Goal: Information Seeking & Learning: Find specific fact

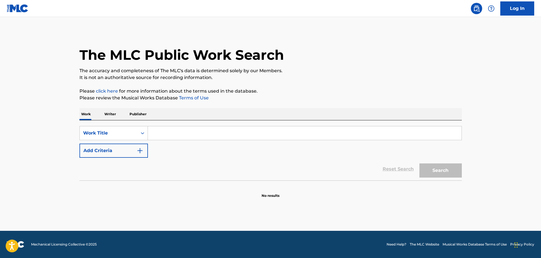
click at [199, 128] on input "Search Form" at bounding box center [305, 133] width 314 height 14
type input "SELF DECEPTION"
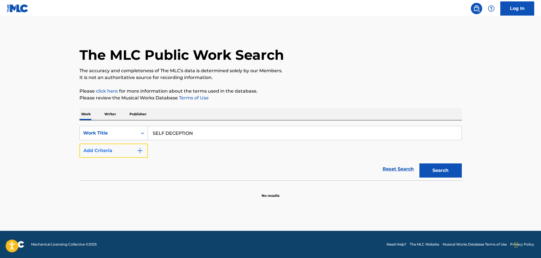
click at [141, 153] on img "Search Form" at bounding box center [140, 150] width 7 height 7
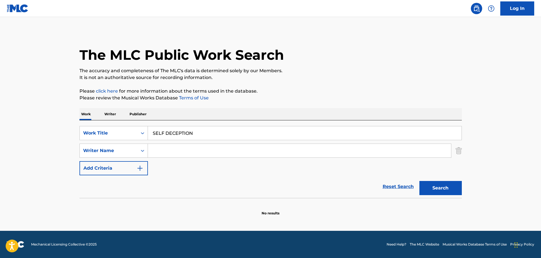
click at [184, 145] on input "Search Form" at bounding box center [299, 151] width 303 height 14
type input "TURENS"
click at [420, 181] on button "Search" at bounding box center [441, 188] width 42 height 14
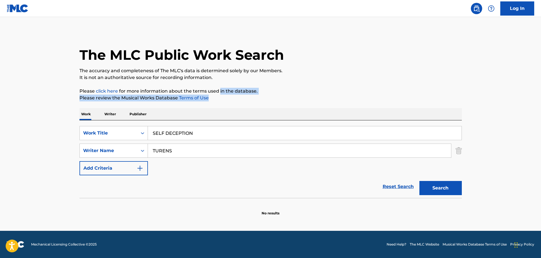
click at [219, 95] on div "The MLC Public Work Search The accuracy and completeness of The MLC's data is d…" at bounding box center [271, 123] width 396 height 184
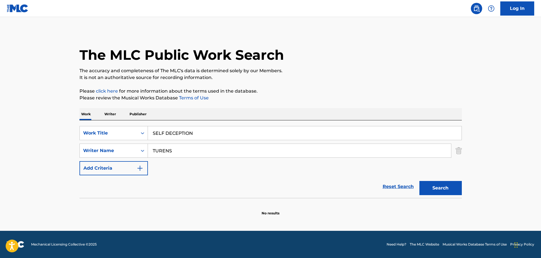
click at [217, 77] on p "It is not an authoritative source for recording information." at bounding box center [271, 77] width 383 height 7
drag, startPoint x: 218, startPoint y: 132, endPoint x: 103, endPoint y: 118, distance: 115.7
click at [103, 118] on div "Work Writer Publisher SearchWithCriteriaca95b01d-212a-413c-a624-62d9c4be1e9b Wo…" at bounding box center [271, 162] width 383 height 108
type input "UP IN HERE"
type input "[PERSON_NAME]"
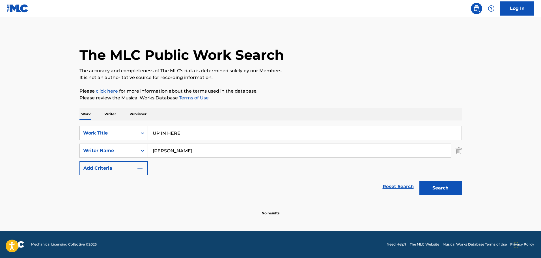
click at [420, 181] on button "Search" at bounding box center [441, 188] width 42 height 14
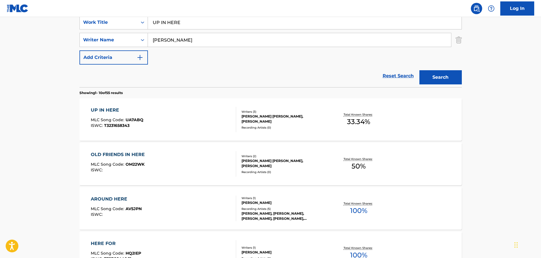
scroll to position [113, 0]
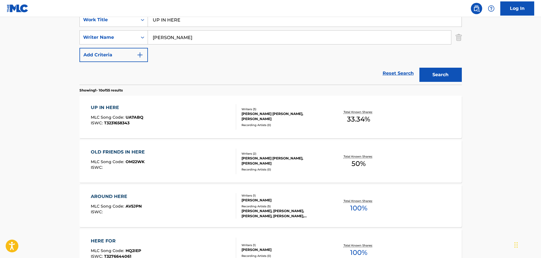
click at [168, 114] on div "UP IN HERE MLC Song Code : UA7ABQ ISWC : T3231658343" at bounding box center [163, 116] width 145 height 25
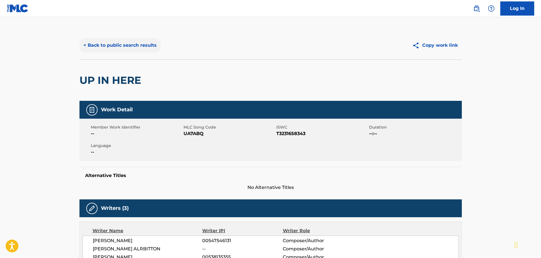
click at [113, 44] on button "< Back to public search results" at bounding box center [120, 45] width 81 height 14
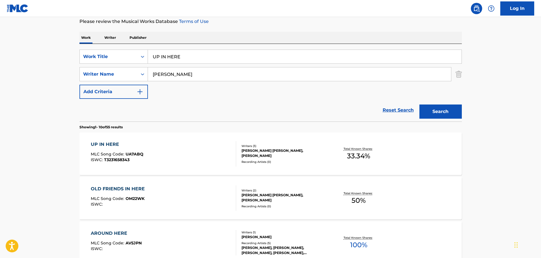
scroll to position [28, 0]
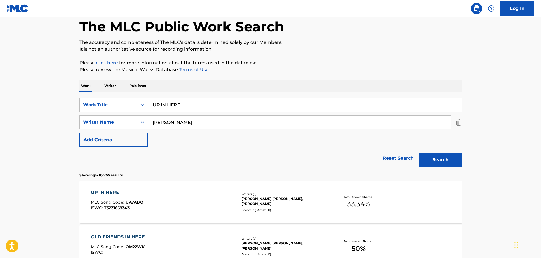
drag, startPoint x: 167, startPoint y: 102, endPoint x: 100, endPoint y: 90, distance: 67.4
type input "CASTLE OF SHADOWS"
type input "BROWN"
click at [420, 153] on button "Search" at bounding box center [441, 160] width 42 height 14
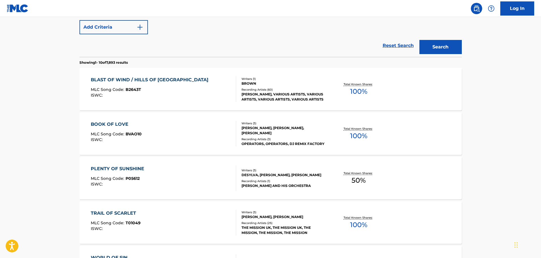
scroll to position [141, 0]
click at [219, 51] on div "Reset Search Search" at bounding box center [271, 45] width 383 height 23
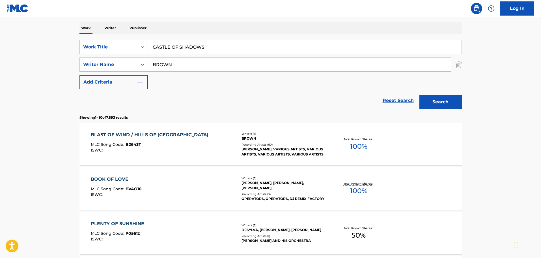
scroll to position [85, 0]
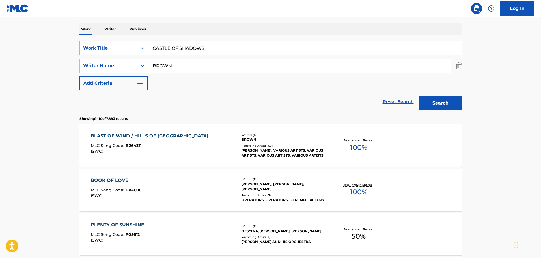
drag, startPoint x: 224, startPoint y: 49, endPoint x: 108, endPoint y: 46, distance: 115.2
click at [108, 46] on div "SearchWithCriteriaca95b01d-212a-413c-a624-62d9c4be1e9b Work Title CASTLE OF SHA…" at bounding box center [271, 48] width 383 height 14
type input "GET ME THERE"
type input "[PERSON_NAME]"
click at [420, 96] on button "Search" at bounding box center [441, 103] width 42 height 14
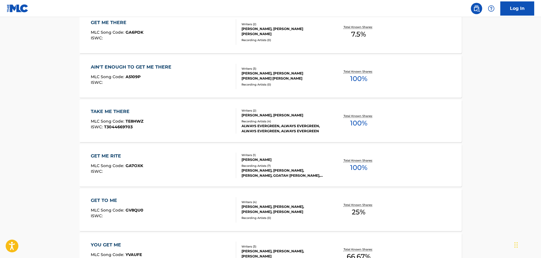
scroll to position [170, 0]
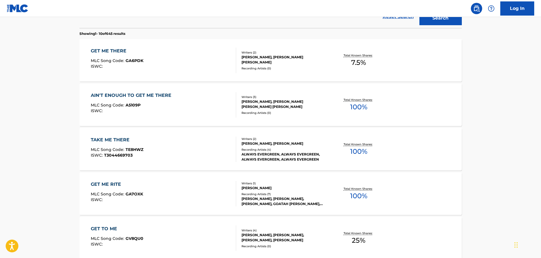
click at [193, 61] on div "GET ME THERE MLC Song Code : GA6PDK ISWC :" at bounding box center [163, 60] width 145 height 25
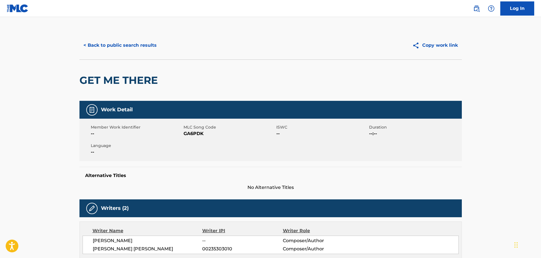
click at [148, 37] on div "< Back to public search results Copy work link" at bounding box center [271, 45] width 383 height 28
click at [148, 40] on button "< Back to public search results" at bounding box center [120, 45] width 81 height 14
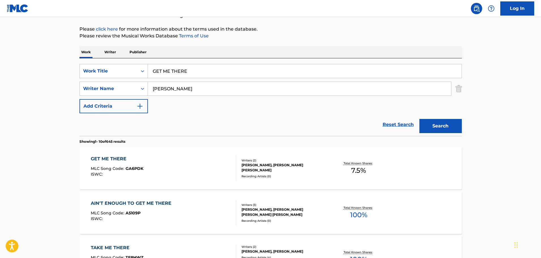
scroll to position [61, 0]
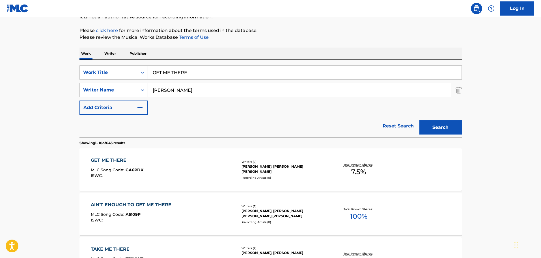
drag, startPoint x: 201, startPoint y: 70, endPoint x: 79, endPoint y: 65, distance: 122.1
click at [80, 65] on div "SearchWithCriteriaca95b01d-212a-413c-a624-62d9c4be1e9b Work Title GET ME THERE …" at bounding box center [271, 99] width 383 height 78
type input "SUN AND MOON"
type input "[PERSON_NAME]"
click at [420, 120] on button "Search" at bounding box center [441, 127] width 42 height 14
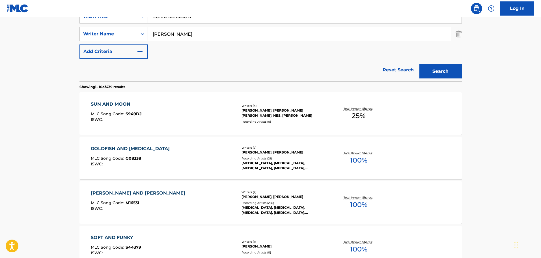
scroll to position [117, 0]
click at [209, 113] on div "SUN AND MOON MLC Song Code : S949DJ ISWC :" at bounding box center [163, 112] width 145 height 25
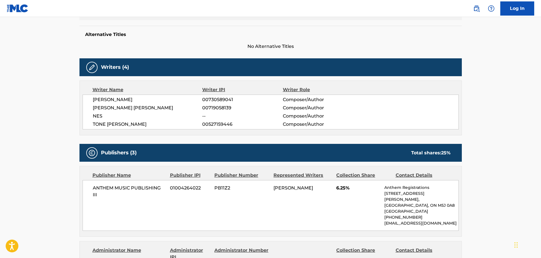
scroll to position [141, 0]
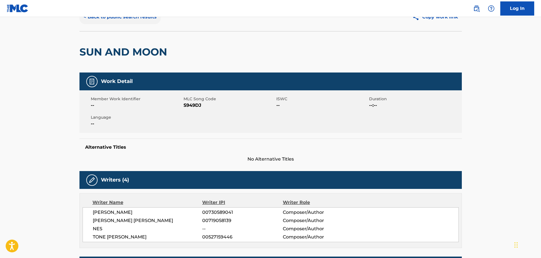
click at [110, 20] on button "< Back to public search results" at bounding box center [120, 17] width 81 height 14
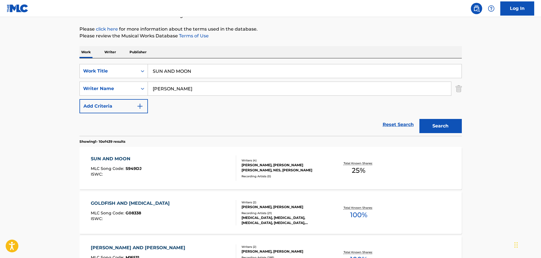
scroll to position [61, 0]
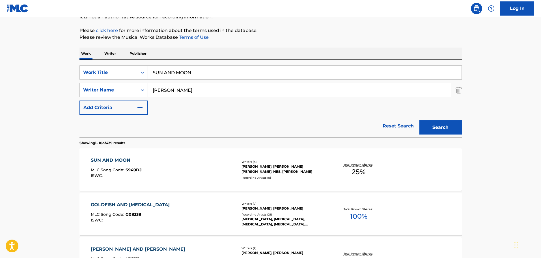
drag, startPoint x: 198, startPoint y: 68, endPoint x: 144, endPoint y: 63, distance: 54.0
click at [144, 63] on div "SearchWithCriteriaca95b01d-212a-413c-a624-62d9c4be1e9b Work Title SUN AND MOON …" at bounding box center [271, 99] width 383 height 78
type input "OPEN ROAD"
type input "[PERSON_NAME]"
click at [420, 120] on button "Search" at bounding box center [441, 127] width 42 height 14
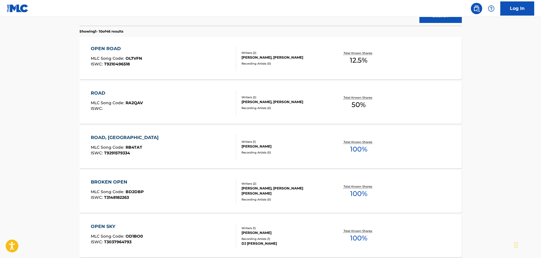
scroll to position [174, 0]
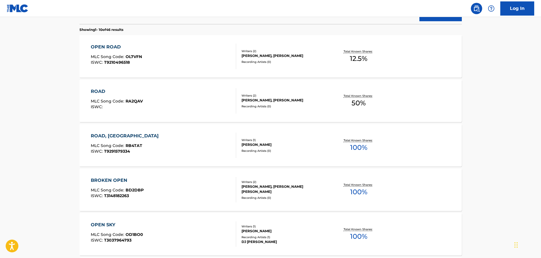
click at [176, 67] on div "OPEN ROAD MLC Song Code : OL7VFN ISWC : T9210496518" at bounding box center [163, 56] width 145 height 25
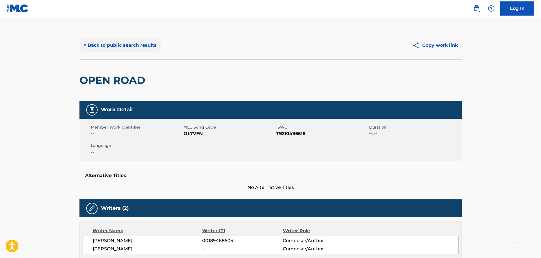
click at [134, 41] on button "< Back to public search results" at bounding box center [120, 45] width 81 height 14
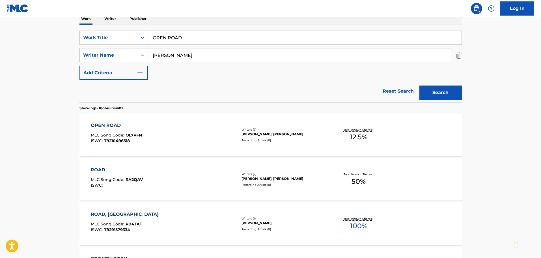
scroll to position [65, 0]
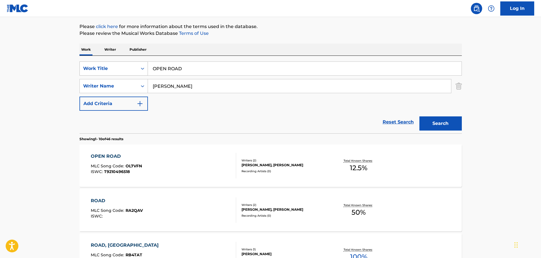
drag, startPoint x: 231, startPoint y: 66, endPoint x: 93, endPoint y: 67, distance: 138.6
click at [93, 67] on div "SearchWithCriteriaca95b01d-212a-413c-a624-62d9c4be1e9b Work Title OPEN ROAD" at bounding box center [271, 68] width 383 height 14
type input "MAKE A LITTLE TROUBLE"
type input "[PERSON_NAME]"
click at [420, 116] on button "Search" at bounding box center [441, 123] width 42 height 14
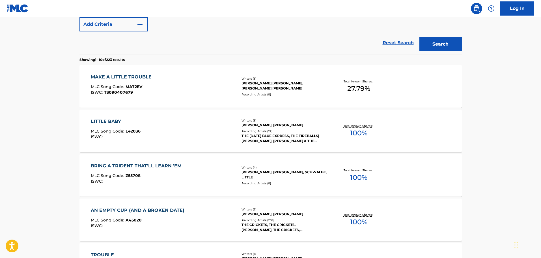
scroll to position [149, 0]
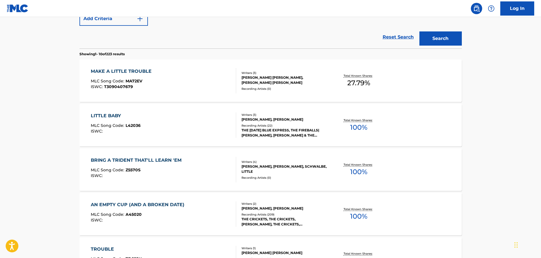
click at [201, 84] on div "MAKE A LITTLE TROUBLE MLC Song Code : MA72EV ISWC : T3090407679" at bounding box center [163, 80] width 145 height 25
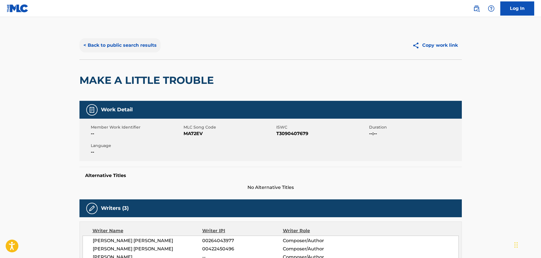
click at [142, 40] on button "< Back to public search results" at bounding box center [120, 45] width 81 height 14
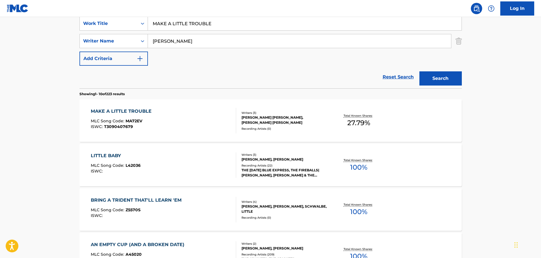
scroll to position [97, 0]
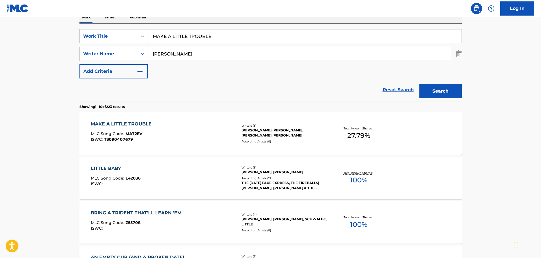
drag, startPoint x: 239, startPoint y: 33, endPoint x: 147, endPoint y: 27, distance: 92.1
click at [147, 27] on div "SearchWithCriteriaca95b01d-212a-413c-a624-62d9c4be1e9b Work Title MAKE A LITTLE…" at bounding box center [271, 62] width 383 height 78
type input "DON'T LOVE ME"
type input "FILMORE"
click at [420, 84] on button "Search" at bounding box center [441, 91] width 42 height 14
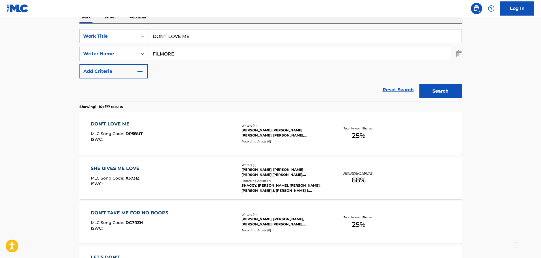
click at [155, 133] on div "DON'T LOVE ME MLC Song Code : DP5BUT ISWC :" at bounding box center [163, 133] width 145 height 25
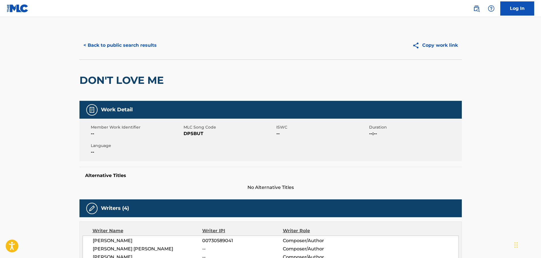
click at [134, 52] on div "< Back to public search results Copy work link" at bounding box center [271, 45] width 383 height 28
click at [134, 46] on button "< Back to public search results" at bounding box center [120, 45] width 81 height 14
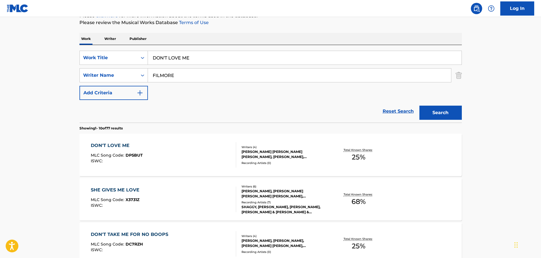
scroll to position [40, 0]
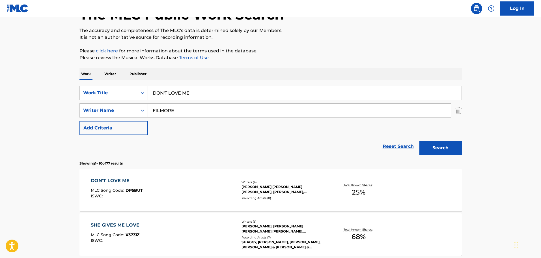
drag, startPoint x: 214, startPoint y: 90, endPoint x: 87, endPoint y: 76, distance: 127.7
click at [165, 88] on input "DON'T LOVE ME" at bounding box center [305, 93] width 314 height 14
click at [186, 93] on input "DON'T LOVE ME" at bounding box center [305, 93] width 314 height 14
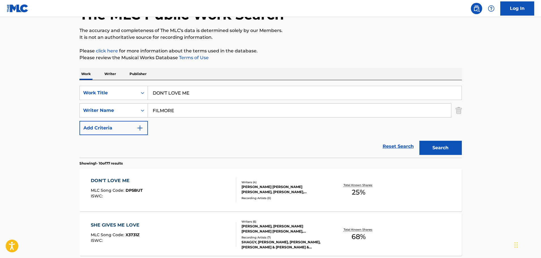
click at [186, 93] on input "DON'T LOVE ME" at bounding box center [305, 93] width 314 height 14
type input "TIME FOR TWO"
click at [420, 141] on button "Search" at bounding box center [441, 148] width 42 height 14
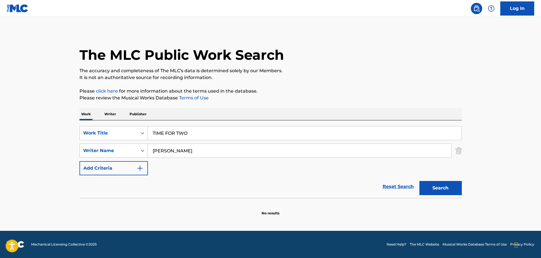
scroll to position [0, 0]
type input "[PERSON_NAME]"
click at [420, 181] on button "Search" at bounding box center [441, 188] width 42 height 14
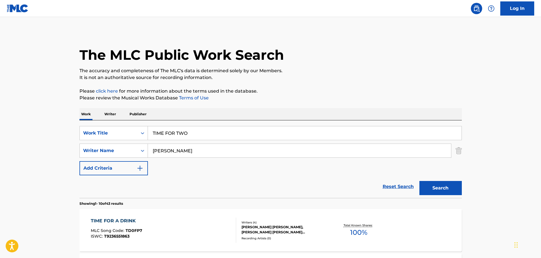
click at [187, 70] on p "The accuracy and completeness of The MLC's data is determined solely by our Mem…" at bounding box center [271, 70] width 383 height 7
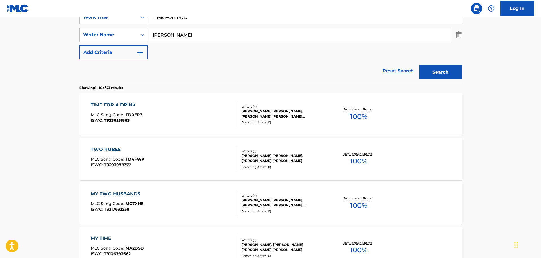
scroll to position [85, 0]
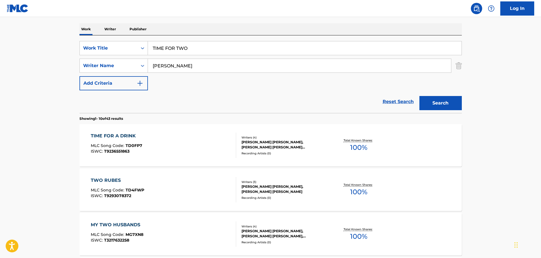
drag, startPoint x: 211, startPoint y: 53, endPoint x: 29, endPoint y: 39, distance: 182.4
type input "[US_STATE] SUNSET"
type input "RHYMES"
click at [420, 96] on button "Search" at bounding box center [441, 103] width 42 height 14
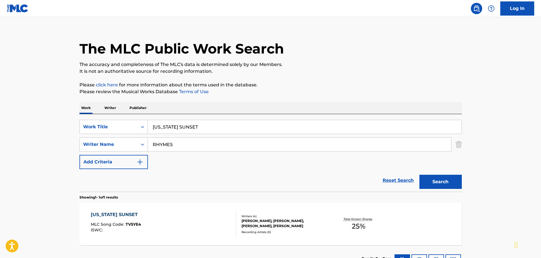
scroll to position [50, 0]
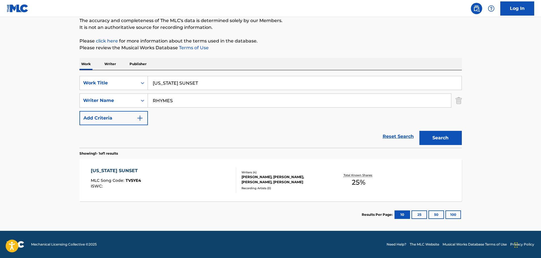
click at [213, 171] on div "[US_STATE] SUNSET MLC Song Code : TV5YE4 ISWC :" at bounding box center [163, 179] width 145 height 25
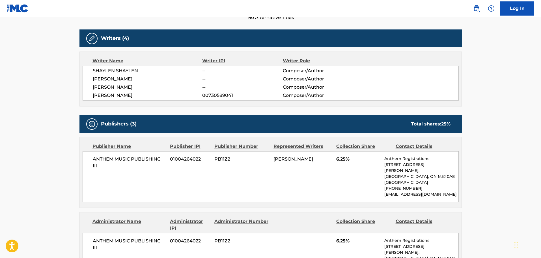
scroll to position [28, 0]
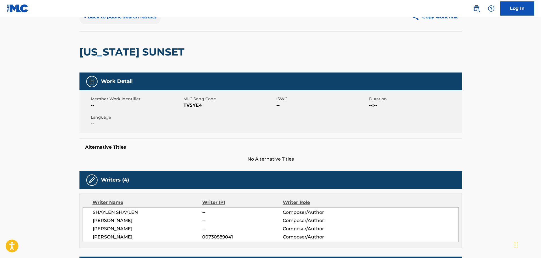
click at [126, 19] on button "< Back to public search results" at bounding box center [120, 17] width 81 height 14
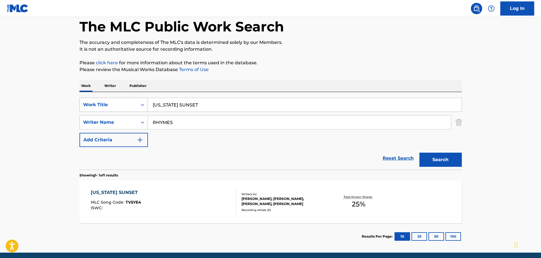
drag, startPoint x: 224, startPoint y: 102, endPoint x: 96, endPoint y: 100, distance: 128.2
click at [91, 96] on div "SearchWithCriteriaca95b01d-212a-413c-a624-62d9c4be1e9b Work Title [US_STATE] SU…" at bounding box center [271, 131] width 383 height 78
click at [463, 120] on div "The MLC Public Work Search The accuracy and completeness of The MLC's data is d…" at bounding box center [271, 126] width 396 height 247
click at [459, 122] on img "Search Form" at bounding box center [459, 122] width 6 height 14
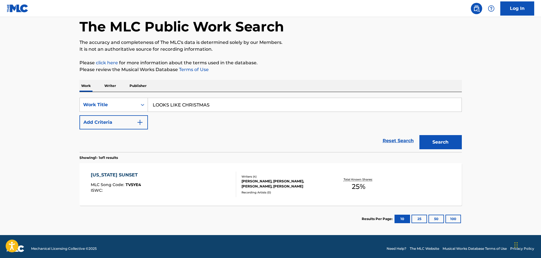
click at [334, 109] on input "LOOKS LIKE CHRISTMAS" at bounding box center [305, 105] width 314 height 14
click at [130, 120] on button "Add Criteria" at bounding box center [114, 122] width 68 height 14
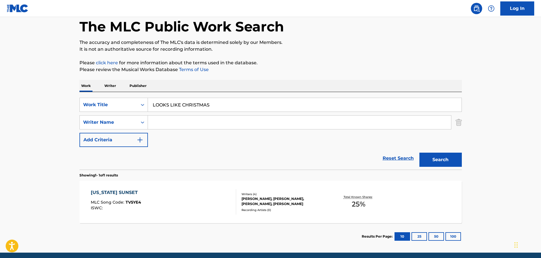
click at [198, 120] on input "Search Form" at bounding box center [299, 122] width 303 height 14
drag, startPoint x: 228, startPoint y: 101, endPoint x: 84, endPoint y: 91, distance: 144.7
click at [84, 91] on div "Work Writer Publisher SearchWithCriteriaca95b01d-212a-413c-a624-62d9c4be1e9b Wo…" at bounding box center [271, 165] width 383 height 170
type input "KICK IT [DATE]"
type input "E"
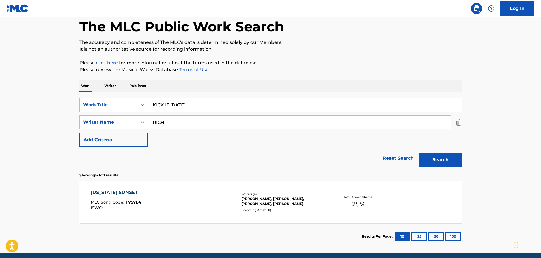
type input "RICH"
click at [420, 153] on button "Search" at bounding box center [441, 160] width 42 height 14
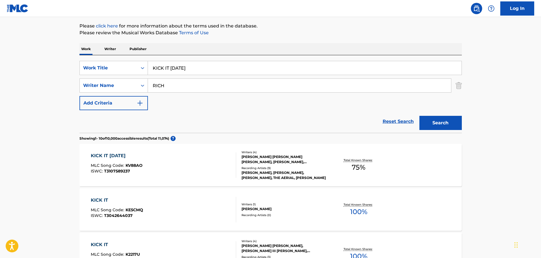
scroll to position [113, 0]
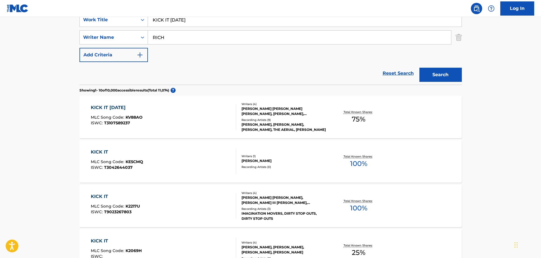
click at [172, 108] on div "KICK IT [DATE] MLC Song Code : KV88AO ISWC : T3107589237" at bounding box center [163, 116] width 145 height 25
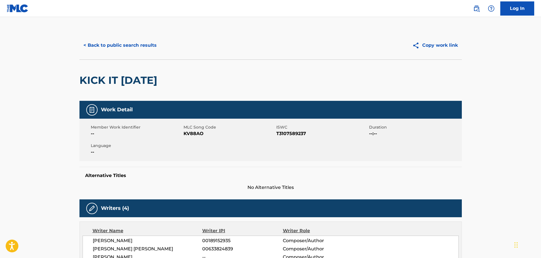
click at [99, 55] on div "< Back to public search results Copy work link" at bounding box center [271, 45] width 383 height 28
click at [104, 46] on button "< Back to public search results" at bounding box center [120, 45] width 81 height 14
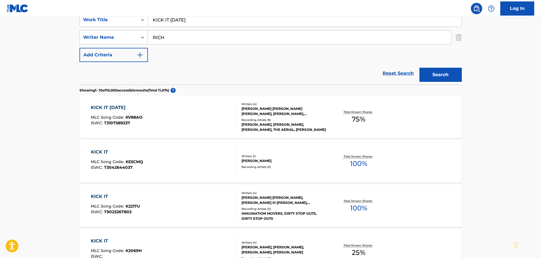
drag, startPoint x: 220, startPoint y: 21, endPoint x: 57, endPoint y: 19, distance: 163.3
click at [58, 19] on main "The MLC Public Work Search The accuracy and completeness of The MLC's data is d…" at bounding box center [270, 237] width 541 height 666
type input "GOOD [DEMOGRAPHIC_DATA]"
click at [420, 68] on button "Search" at bounding box center [441, 75] width 42 height 14
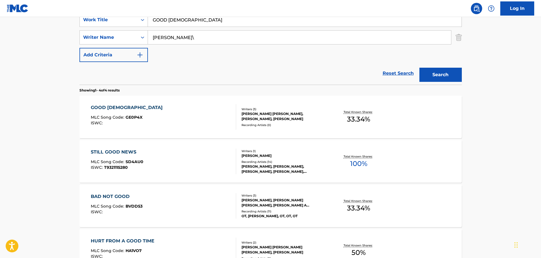
type input "[PERSON_NAME]"
click at [420, 68] on button "Search" at bounding box center [441, 75] width 42 height 14
click at [165, 119] on div "GOOD GOD MLC Song Code : GE0P4X ISWC :" at bounding box center [163, 116] width 145 height 25
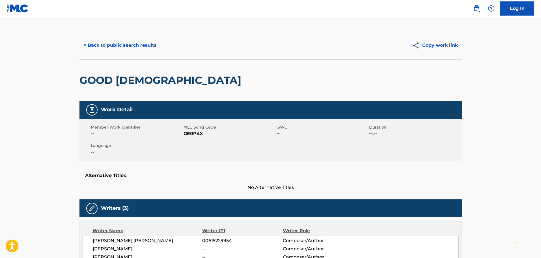
scroll to position [113, 0]
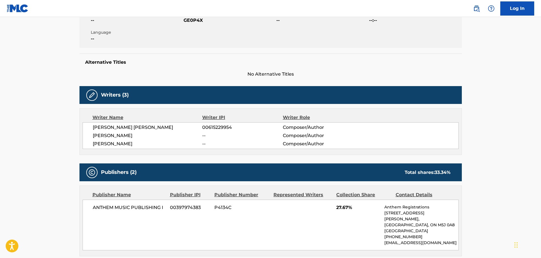
drag, startPoint x: 134, startPoint y: 125, endPoint x: 125, endPoint y: 118, distance: 11.8
click at [129, 121] on div "Writer Name Writer IPI Writer Role [PERSON_NAME] [PERSON_NAME] 00615229954 Comp…" at bounding box center [271, 131] width 383 height 47
click at [124, 118] on div "Writer Name" at bounding box center [148, 117] width 110 height 7
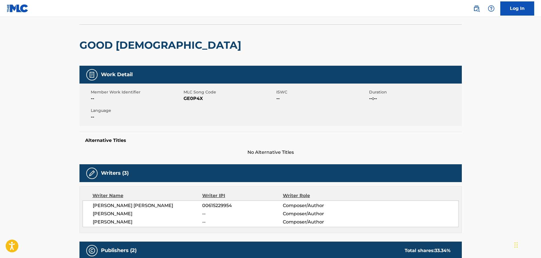
scroll to position [0, 0]
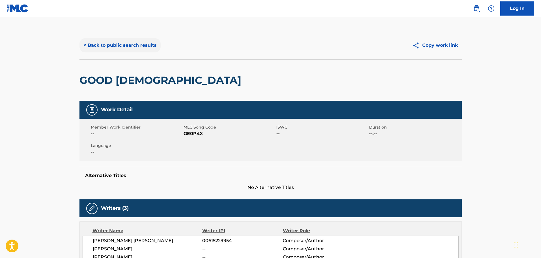
click at [139, 47] on button "< Back to public search results" at bounding box center [120, 45] width 81 height 14
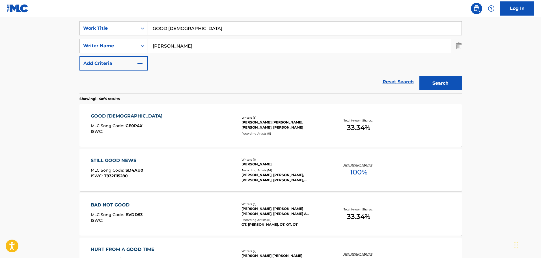
scroll to position [28, 0]
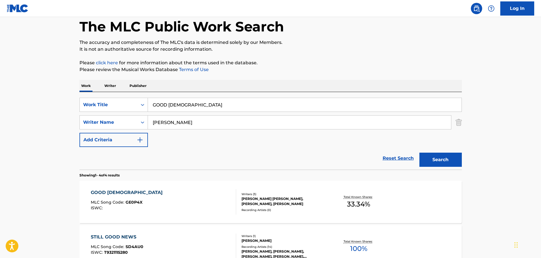
drag, startPoint x: 198, startPoint y: 102, endPoint x: 78, endPoint y: 100, distance: 120.3
click at [79, 100] on div "The MLC Public Work Search The accuracy and completeness of The MLC's data is d…" at bounding box center [271, 193] width 396 height 380
type input "COMMON GROUND"
type input "ROSE"
click at [420, 153] on button "Search" at bounding box center [441, 160] width 42 height 14
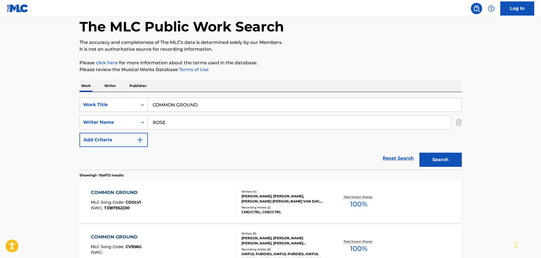
click at [186, 167] on div "Reset Search Search" at bounding box center [271, 158] width 383 height 23
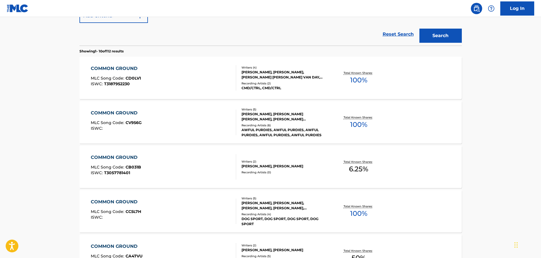
scroll to position [113, 0]
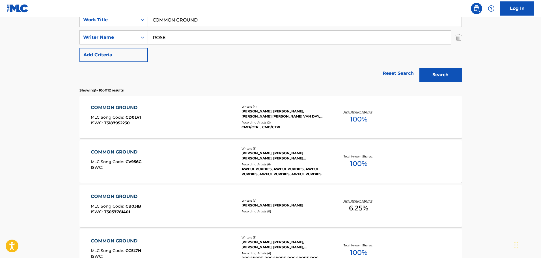
click at [196, 111] on div "COMMON GROUND MLC Song Code : CD0LV1 ISWC : T3187952230" at bounding box center [163, 116] width 145 height 25
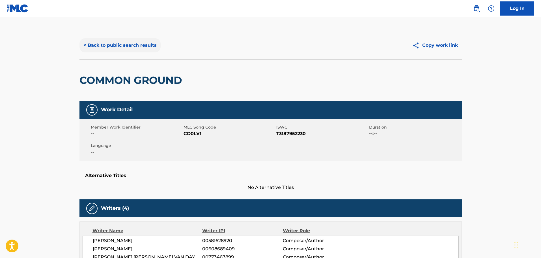
click at [121, 47] on button "< Back to public search results" at bounding box center [120, 45] width 81 height 14
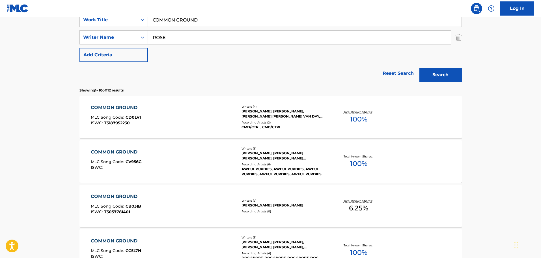
scroll to position [85, 0]
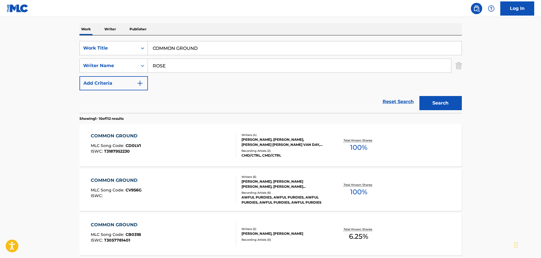
click at [194, 69] on input "ROSE" at bounding box center [299, 66] width 303 height 14
type input "[PERSON_NAME]"
click at [420, 96] on button "Search" at bounding box center [441, 103] width 42 height 14
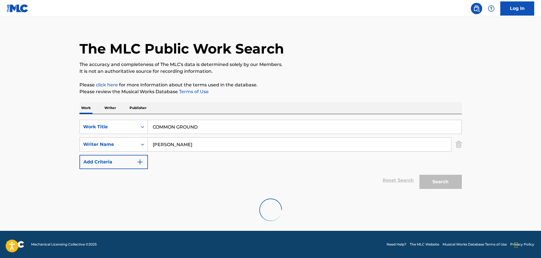
scroll to position [50, 0]
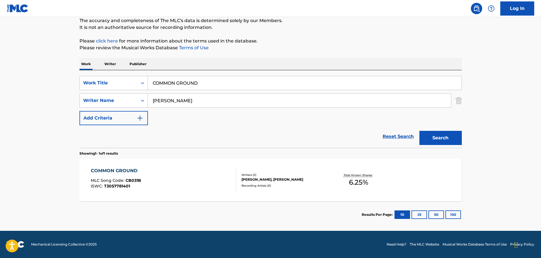
click at [231, 133] on div "Reset Search Search" at bounding box center [271, 136] width 383 height 23
click at [220, 185] on div "COMMON GROUND MLC Song Code : CB031B ISWC : T3057781401" at bounding box center [163, 179] width 145 height 25
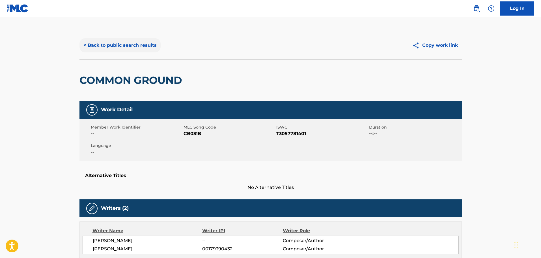
click at [126, 51] on button "< Back to public search results" at bounding box center [120, 45] width 81 height 14
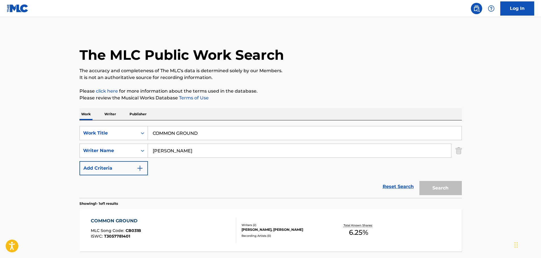
scroll to position [18, 0]
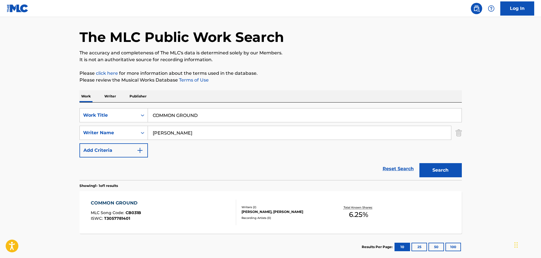
drag, startPoint x: 232, startPoint y: 117, endPoint x: 30, endPoint y: 121, distance: 202.0
click at [30, 121] on main "The MLC Public Work Search The accuracy and completeness of The MLC's data is d…" at bounding box center [270, 131] width 541 height 264
type input "IF IT DIDN'T HAVE YOU IN IT"
type input "[PERSON_NAME]"
click at [420, 163] on button "Search" at bounding box center [441, 170] width 42 height 14
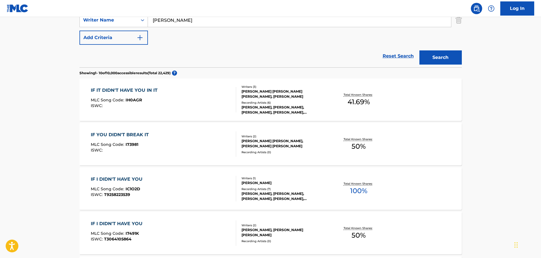
scroll to position [131, 0]
click at [205, 92] on div "IF IT DIDN'T HAVE YOU IN IT MLC Song Code : IH0AGR ISWC :" at bounding box center [163, 98] width 145 height 25
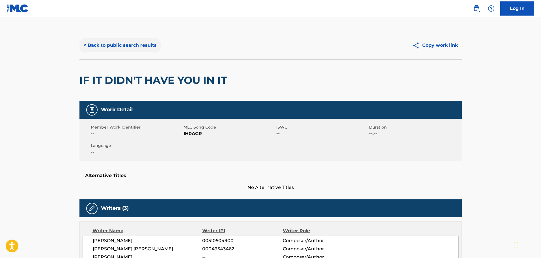
click at [150, 41] on button "< Back to public search results" at bounding box center [120, 45] width 81 height 14
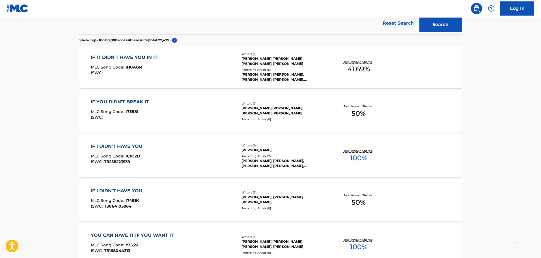
scroll to position [78, 0]
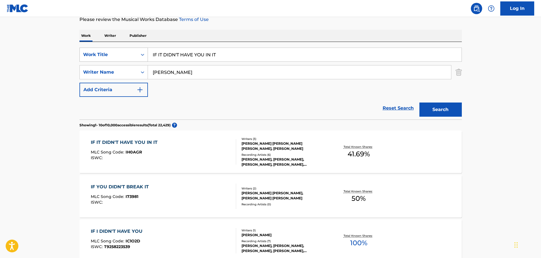
drag, startPoint x: 221, startPoint y: 52, endPoint x: 123, endPoint y: 51, distance: 98.8
click at [123, 51] on div "SearchWithCriteriaca95b01d-212a-413c-a624-62d9c4be1e9b Work Title IF IT DIDN'T …" at bounding box center [271, 55] width 383 height 14
type input "KEEP GOING UP"
type input "[PERSON_NAME]"
click at [420, 102] on button "Search" at bounding box center [441, 109] width 42 height 14
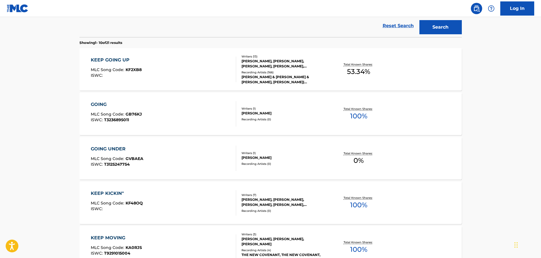
scroll to position [163, 0]
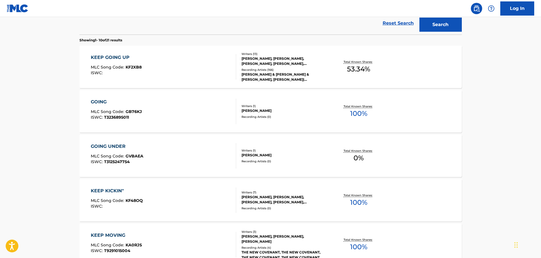
click at [156, 59] on div "KEEP GOING UP MLC Song Code : KF2XB8 ISWC :" at bounding box center [163, 66] width 145 height 25
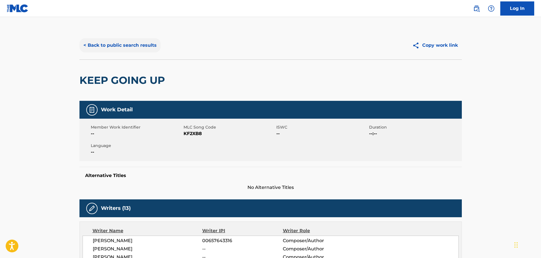
click at [141, 41] on button "< Back to public search results" at bounding box center [120, 45] width 81 height 14
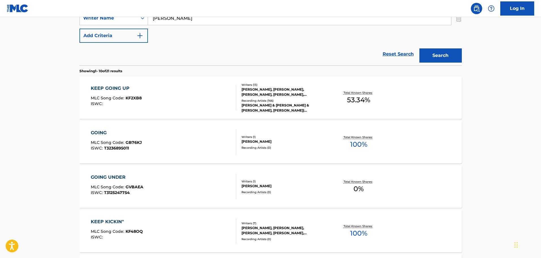
scroll to position [111, 0]
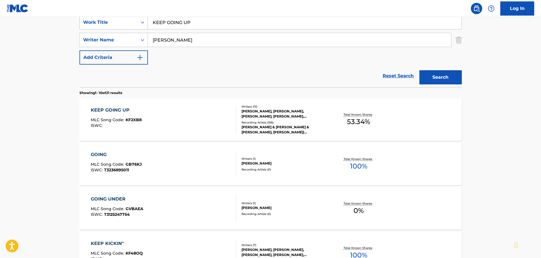
drag, startPoint x: 217, startPoint y: 23, endPoint x: 126, endPoint y: 18, distance: 90.4
click at [126, 18] on div "SearchWithCriteriaca95b01d-212a-413c-a624-62d9c4be1e9b Work Title KEEP GOING UP" at bounding box center [271, 22] width 383 height 14
type input "ALL I SEE"
drag, startPoint x: 208, startPoint y: 48, endPoint x: 179, endPoint y: 39, distance: 30.8
click at [179, 39] on div "SearchWithCriteriaca95b01d-212a-413c-a624-62d9c4be1e9b Work Title ALL I SEE Sea…" at bounding box center [271, 39] width 383 height 49
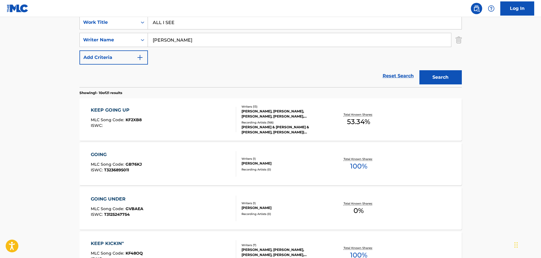
click at [179, 39] on input "[PERSON_NAME]" at bounding box center [299, 40] width 303 height 14
paste input "[PERSON_NAME]"
type input "[PERSON_NAME]"
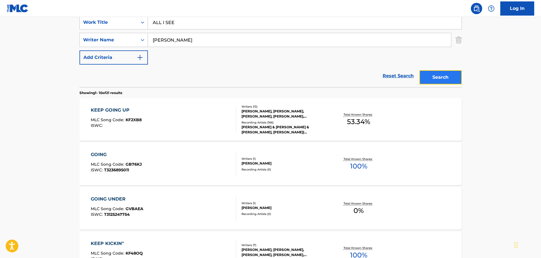
click at [428, 78] on button "Search" at bounding box center [441, 77] width 42 height 14
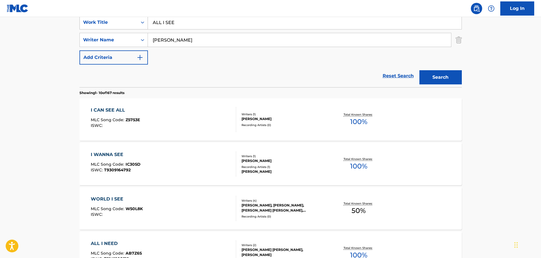
drag, startPoint x: 216, startPoint y: 27, endPoint x: 115, endPoint y: 26, distance: 100.2
click at [103, 31] on div "SearchWithCriteriaca95b01d-212a-413c-a624-62d9c4be1e9b Work Title ALL I SEE Sea…" at bounding box center [271, 39] width 383 height 49
type input "HIPPOCAMPAL PAIN"
click at [457, 40] on img "Search Form" at bounding box center [459, 40] width 6 height 14
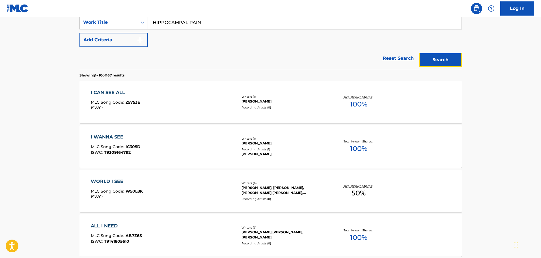
drag, startPoint x: 446, startPoint y: 56, endPoint x: 442, endPoint y: 56, distance: 4.2
click at [446, 56] on button "Search" at bounding box center [441, 60] width 42 height 14
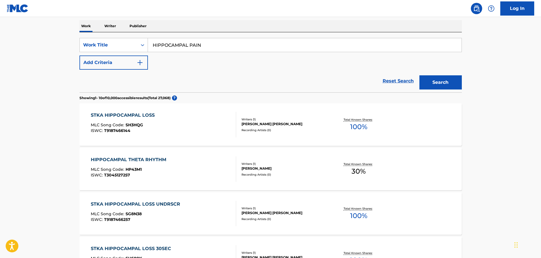
scroll to position [57, 0]
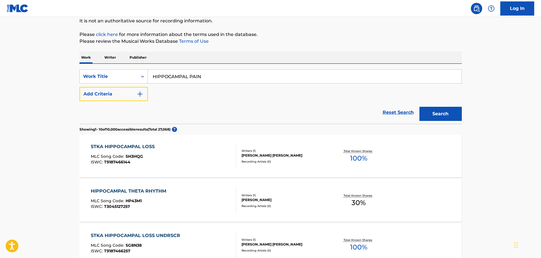
drag, startPoint x: 111, startPoint y: 93, endPoint x: 223, endPoint y: 95, distance: 112.6
click at [223, 95] on div "SearchWithCriteriaca95b01d-212a-413c-a624-62d9c4be1e9b Work Title HIPPOCAMPAL P…" at bounding box center [271, 85] width 383 height 32
click at [447, 106] on div "Search" at bounding box center [439, 112] width 45 height 23
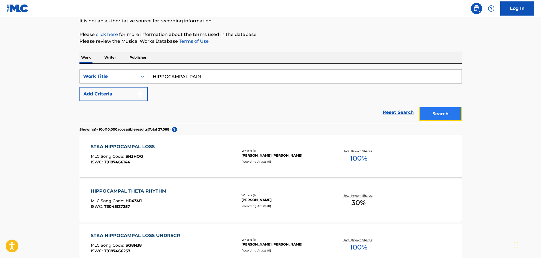
click at [449, 116] on button "Search" at bounding box center [441, 114] width 42 height 14
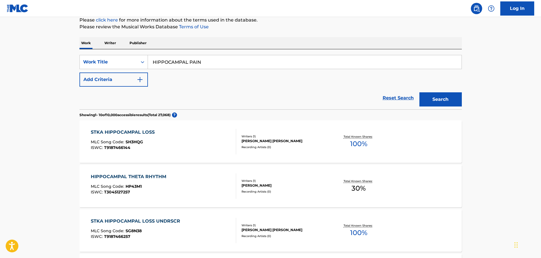
scroll to position [113, 0]
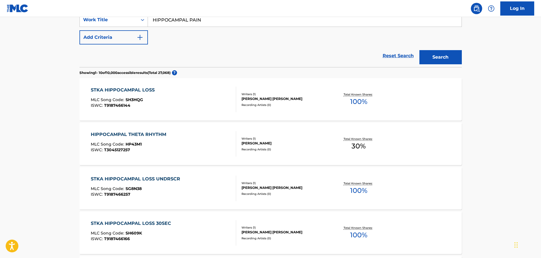
drag, startPoint x: 218, startPoint y: 23, endPoint x: 126, endPoint y: 16, distance: 92.5
click at [126, 16] on div "Log In The MLC Public Work Search The accuracy and completeness of The MLC's da…" at bounding box center [270, 233] width 541 height 693
click at [224, 25] on input "HIPPOCAMPAL PAIN" at bounding box center [305, 20] width 314 height 14
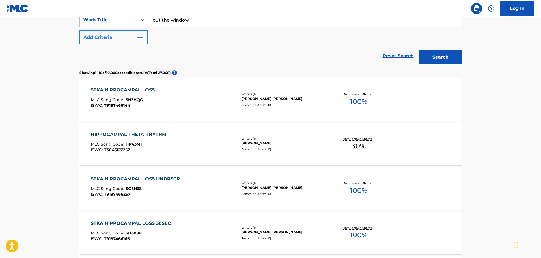
type input "out the window"
click at [107, 41] on button "Add Criteria" at bounding box center [114, 37] width 68 height 14
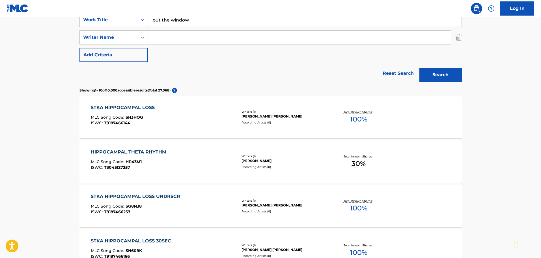
paste input "[PERSON_NAME]"
type input "[PERSON_NAME]"
click at [436, 80] on button "Search" at bounding box center [441, 75] width 42 height 14
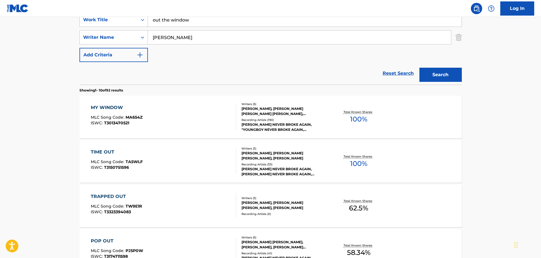
drag, startPoint x: 229, startPoint y: 45, endPoint x: 222, endPoint y: 37, distance: 10.5
click at [226, 43] on div "SearchWithCriteriaca95b01d-212a-413c-a624-62d9c4be1e9b Work Title out the windo…" at bounding box center [271, 37] width 383 height 49
drag, startPoint x: 221, startPoint y: 36, endPoint x: 122, endPoint y: 22, distance: 100.6
click at [122, 22] on div "SearchWithCriteriaca95b01d-212a-413c-a624-62d9c4be1e9b Work Title out the windo…" at bounding box center [271, 37] width 383 height 49
paste input "[PERSON_NAME]"
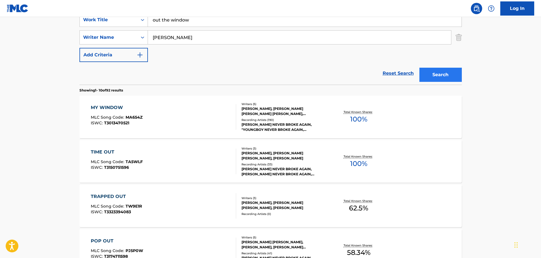
type input "[PERSON_NAME]"
click at [427, 68] on button "Search" at bounding box center [441, 75] width 42 height 14
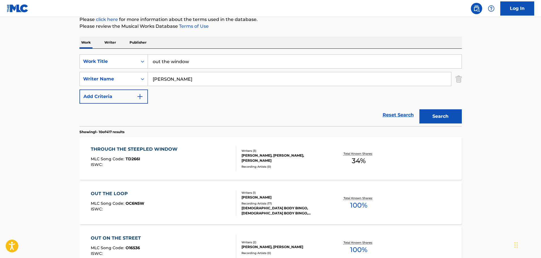
scroll to position [57, 0]
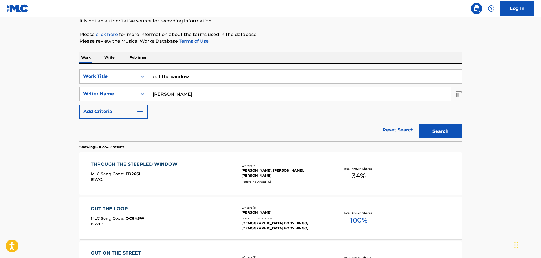
drag, startPoint x: 212, startPoint y: 78, endPoint x: 115, endPoint y: 68, distance: 97.5
click at [115, 68] on div "SearchWithCriteriaca95b01d-212a-413c-a624-62d9c4be1e9b Work Title out the windo…" at bounding box center [271, 103] width 383 height 78
type input "close to you"
type input "[PERSON_NAME]"
click at [420, 124] on button "Search" at bounding box center [441, 131] width 42 height 14
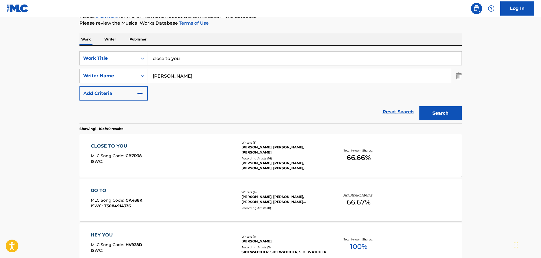
scroll to position [85, 0]
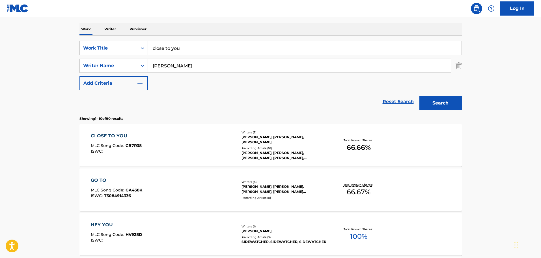
click at [188, 144] on div "CLOSE TO YOU MLC Song Code : CB7R38 ISWC :" at bounding box center [163, 144] width 145 height 25
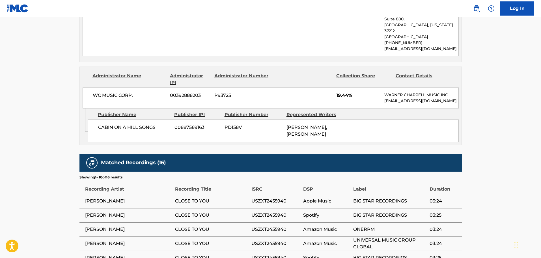
scroll to position [573, 0]
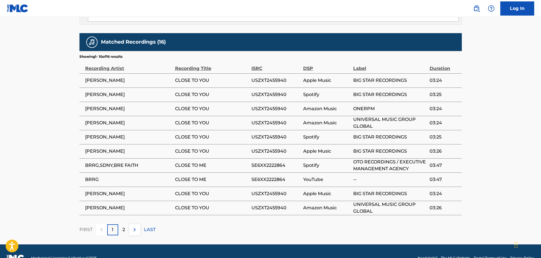
click at [258, 77] on span "USZXT2455940" at bounding box center [276, 80] width 49 height 7
click at [259, 77] on span "USZXT2455940" at bounding box center [276, 80] width 49 height 7
copy span "USZXT2455940"
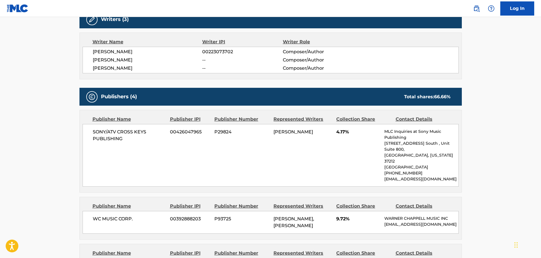
scroll to position [149, 0]
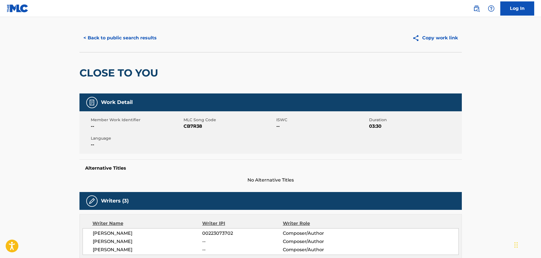
click at [122, 34] on button "< Back to public search results" at bounding box center [120, 38] width 81 height 14
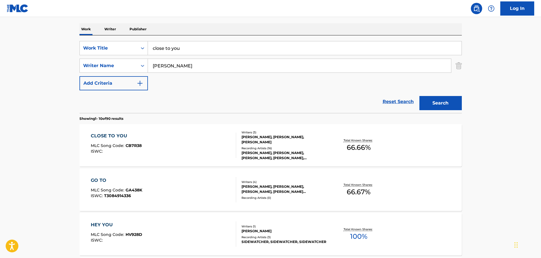
drag, startPoint x: 238, startPoint y: 47, endPoint x: 129, endPoint y: 39, distance: 109.8
click at [129, 39] on div "SearchWithCriteriaca95b01d-212a-413c-a624-62d9c4be1e9b Work Title close to you …" at bounding box center [271, 74] width 383 height 78
type input "HEART TO FORGET"
type input "JUBER"
click at [420, 96] on button "Search" at bounding box center [441, 103] width 42 height 14
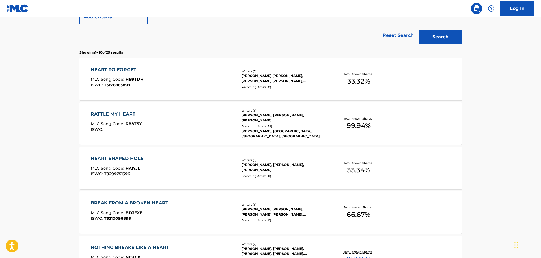
scroll to position [170, 0]
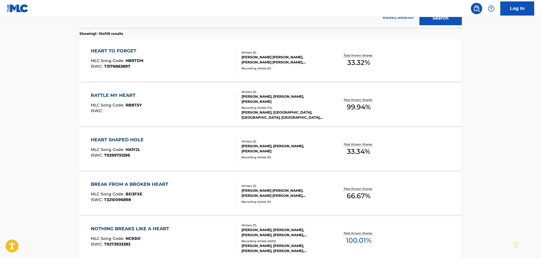
click at [173, 67] on div "HEART TO FORGET MLC Song Code : HB9TDH ISWC : T3176863897" at bounding box center [163, 60] width 145 height 25
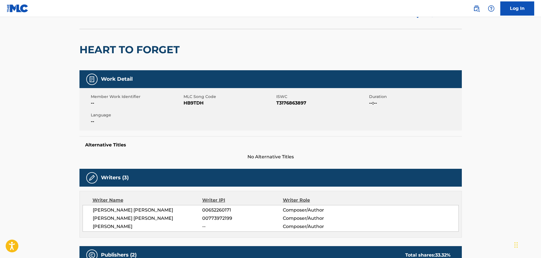
scroll to position [30, 0]
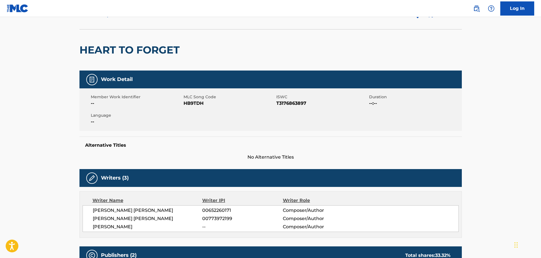
click at [294, 104] on span "T3176863897" at bounding box center [321, 103] width 91 height 7
copy span "T3176863897"
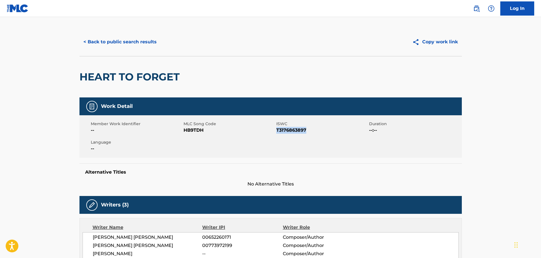
scroll to position [0, 0]
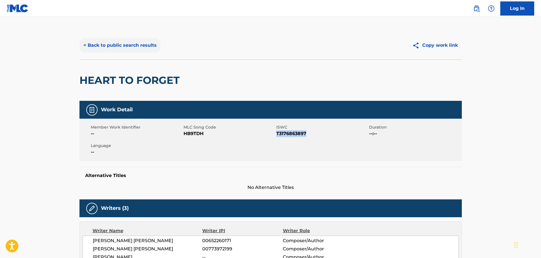
click at [129, 39] on button "< Back to public search results" at bounding box center [120, 45] width 81 height 14
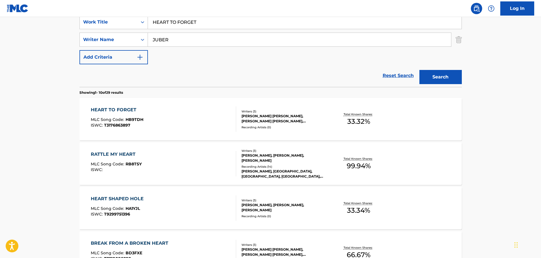
scroll to position [89, 0]
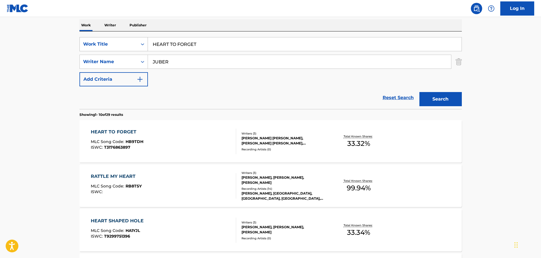
drag, startPoint x: 242, startPoint y: 45, endPoint x: 132, endPoint y: 40, distance: 110.5
click at [132, 40] on div "SearchWithCriteriaca95b01d-212a-413c-a624-62d9c4be1e9b Work Title HEART TO FORG…" at bounding box center [271, 44] width 383 height 14
type input "HURTIN' SONGS"
type input "[PERSON_NAME]"
click at [420, 92] on button "Search" at bounding box center [441, 99] width 42 height 14
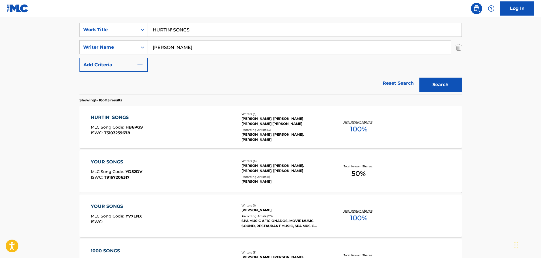
scroll to position [117, 0]
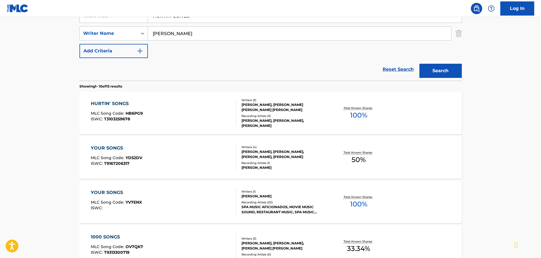
click at [202, 111] on div "HURTIN' SONGS MLC Song Code : HB6PG9 ISWC : T3103259678" at bounding box center [163, 112] width 145 height 25
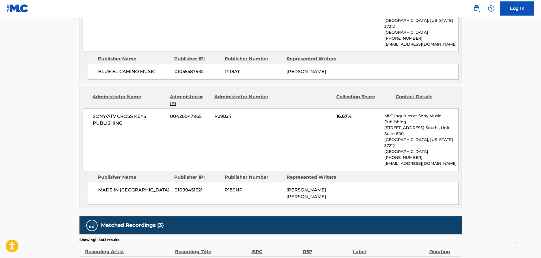
scroll to position [716, 0]
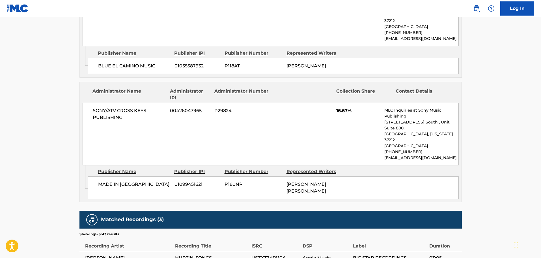
click at [125, 176] on div "MADE IN [GEOGRAPHIC_DATA] 01099451621 P180NP [PERSON_NAME] [PERSON_NAME]" at bounding box center [273, 187] width 371 height 23
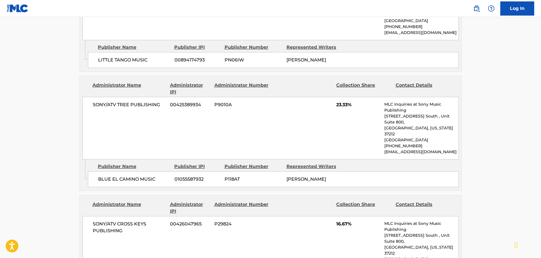
click at [131, 97] on div "SONY/ATV TREE PUBLISHING 00425389934 P9010A 23.33% MLC Inquiries at Sony Music …" at bounding box center [271, 128] width 376 height 63
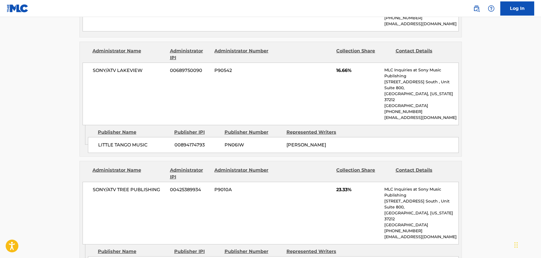
click at [131, 129] on div "Publisher Name" at bounding box center [134, 132] width 72 height 7
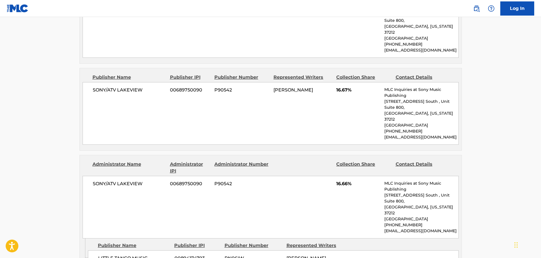
click at [131, 83] on div "SONY/ATV LAKEVIEW 00689750090 P90542 [PERSON_NAME] 16.67% MLC Inquiries at Sony…" at bounding box center [271, 113] width 376 height 63
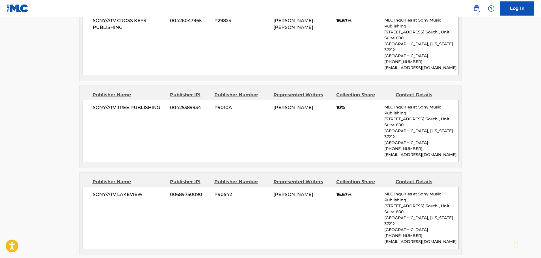
scroll to position [291, 0]
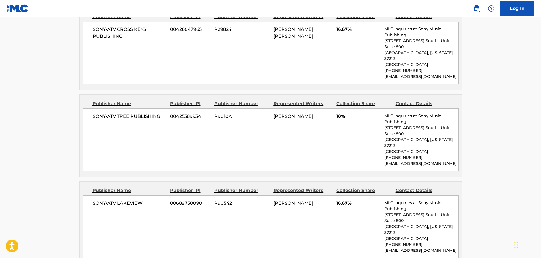
click at [131, 95] on div "Publisher Name Publisher IPI Publisher Number Represented Writers Collection Sh…" at bounding box center [271, 136] width 382 height 82
click at [127, 108] on div "SONY/ATV TREE PUBLISHING 00425389934 P9010A [PERSON_NAME] 10% MLC Inquiries at …" at bounding box center [271, 139] width 376 height 63
click at [143, 43] on div "SONY/ATV CROSS KEYS PUBLISHING 00426047965 P29824 [PERSON_NAME] [PERSON_NAME] 1…" at bounding box center [271, 53] width 376 height 63
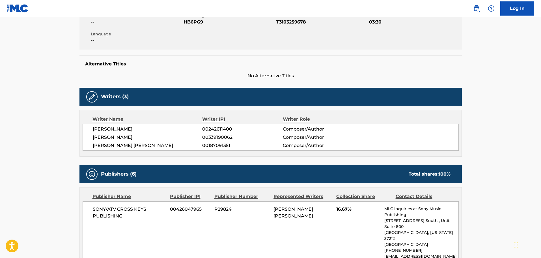
scroll to position [65, 0]
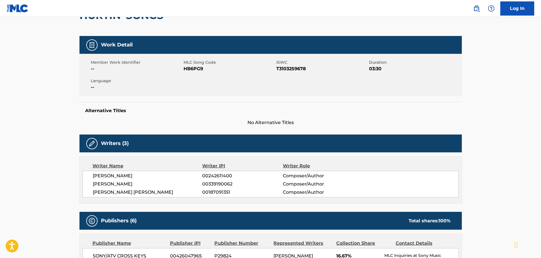
click at [292, 70] on span "T3103259678" at bounding box center [321, 68] width 91 height 7
copy span "T3103259678"
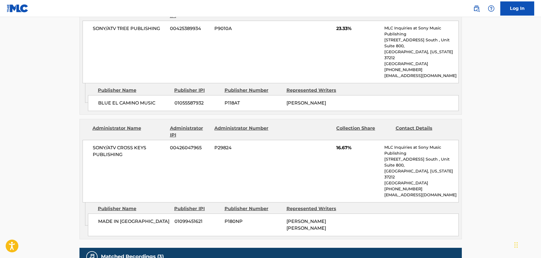
scroll to position [716, 0]
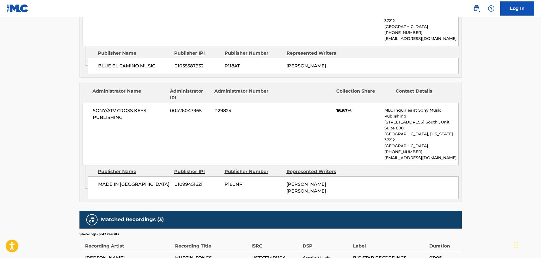
click at [268, 254] on span "USZXT2456104" at bounding box center [276, 257] width 48 height 7
copy span "USZXT2456104"
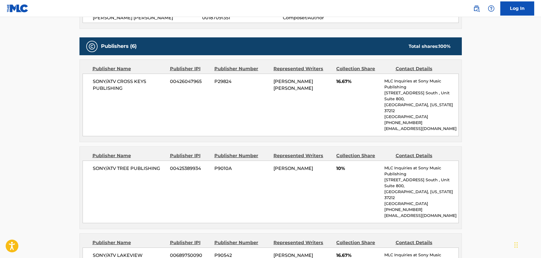
scroll to position [235, 0]
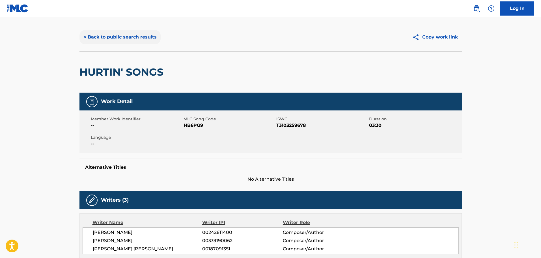
click at [132, 36] on button "< Back to public search results" at bounding box center [120, 37] width 81 height 14
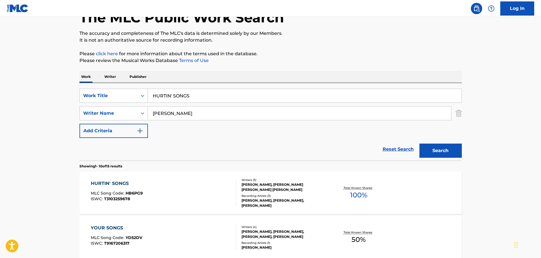
scroll to position [32, 0]
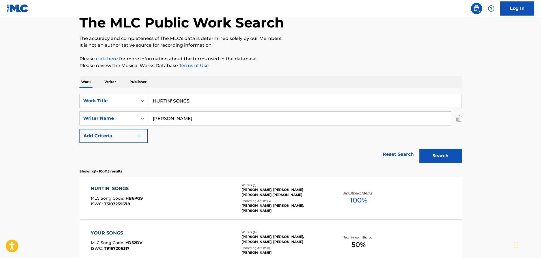
drag, startPoint x: 220, startPoint y: 99, endPoint x: 101, endPoint y: 89, distance: 119.3
click at [101, 89] on div "SearchWithCriteriaca95b01d-212a-413c-a624-62d9c4be1e9b Work Title HURTIN' SONGS…" at bounding box center [271, 127] width 383 height 78
type input "LET YOUR HORSES RUN"
click at [420, 149] on button "Search" at bounding box center [441, 156] width 42 height 14
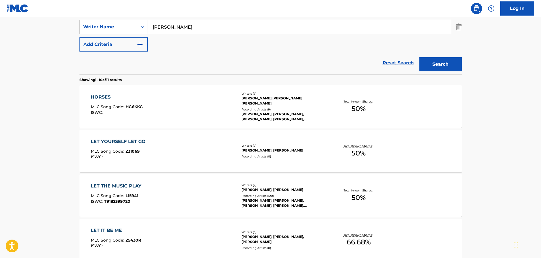
scroll to position [89, 0]
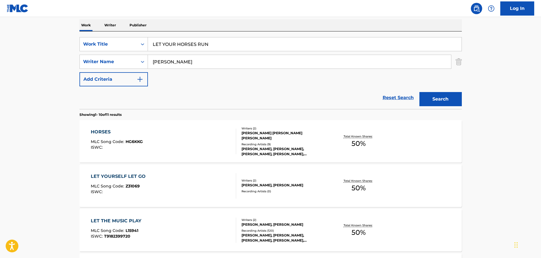
click at [218, 27] on div "Work Writer Publisher" at bounding box center [271, 25] width 383 height 12
drag, startPoint x: 209, startPoint y: 58, endPoint x: 132, endPoint y: 8, distance: 91.5
click at [161, 38] on div "SearchWithCriteriaca95b01d-212a-413c-a624-62d9c4be1e9b Work Title LET YOUR HORS…" at bounding box center [271, 61] width 383 height 49
click at [180, 61] on input "[PERSON_NAME]" at bounding box center [299, 62] width 303 height 14
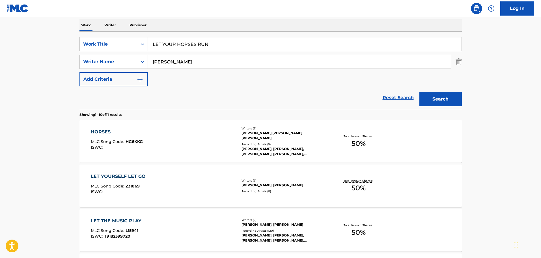
click at [180, 61] on input "[PERSON_NAME]" at bounding box center [299, 62] width 303 height 14
type input "[PERSON_NAME]"
click at [420, 92] on button "Search" at bounding box center [441, 99] width 42 height 14
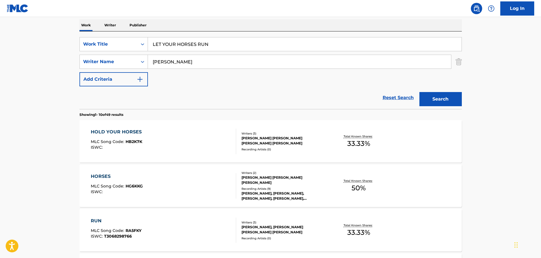
drag, startPoint x: 212, startPoint y: 44, endPoint x: 94, endPoint y: 35, distance: 119.0
click at [94, 35] on div "SearchWithCriteriaca95b01d-212a-413c-a624-62d9c4be1e9b Work Title LET YOUR HORS…" at bounding box center [271, 70] width 383 height 78
type input "horses"
click at [420, 92] on button "Search" at bounding box center [441, 99] width 42 height 14
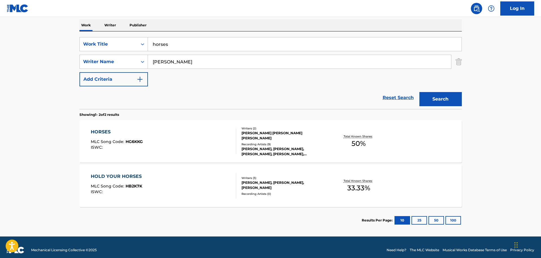
click at [196, 142] on div "HORSES MLC Song Code : HG6KKG ISWC :" at bounding box center [163, 140] width 145 height 25
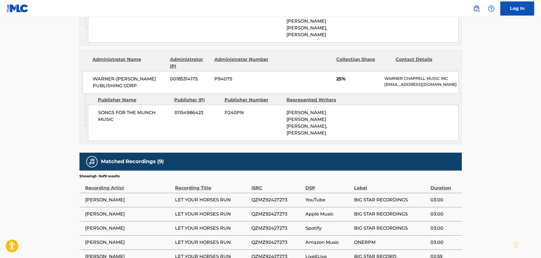
scroll to position [551, 0]
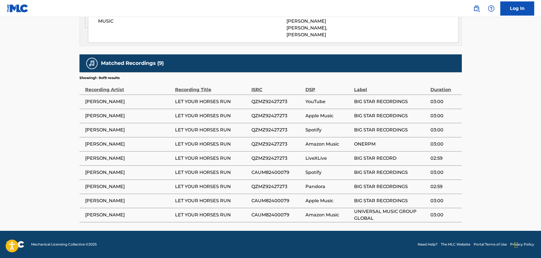
click at [263, 99] on span "QZMZ92427273" at bounding box center [277, 101] width 51 height 7
copy span "QZMZ92427273"
click at [269, 169] on span "CAUM82400079" at bounding box center [277, 172] width 51 height 7
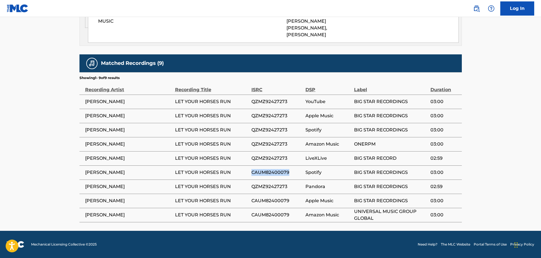
copy span "CAUM82400079"
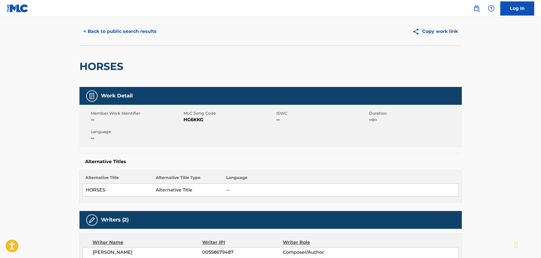
scroll to position [0, 0]
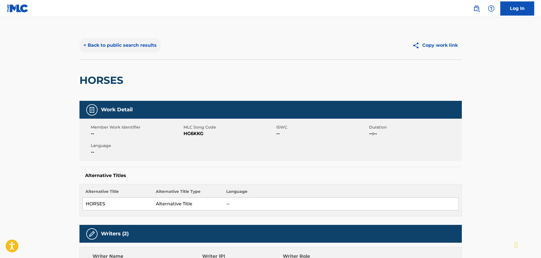
click at [131, 48] on button "< Back to public search results" at bounding box center [120, 45] width 81 height 14
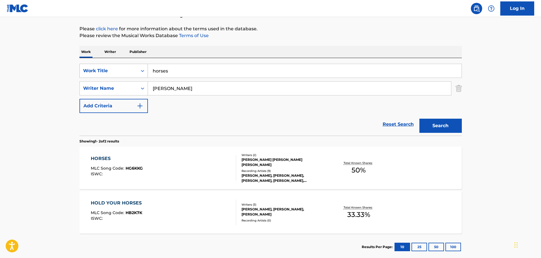
drag, startPoint x: 208, startPoint y: 69, endPoint x: 139, endPoint y: 68, distance: 69.0
click at [139, 68] on div "SearchWithCriteriaca95b01d-212a-413c-a624-62d9c4be1e9b Work Title horses" at bounding box center [271, 71] width 383 height 14
type input "ANOTHER ONE"
type input "[PERSON_NAME]"
click at [420, 119] on button "Search" at bounding box center [441, 126] width 42 height 14
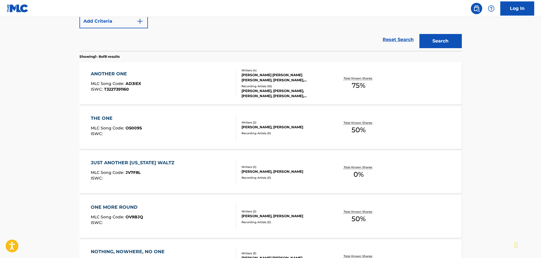
scroll to position [147, 0]
click at [177, 95] on div "ANOTHER ONE MLC Song Code : AD3IEX ISWC : T3227391160" at bounding box center [163, 82] width 145 height 25
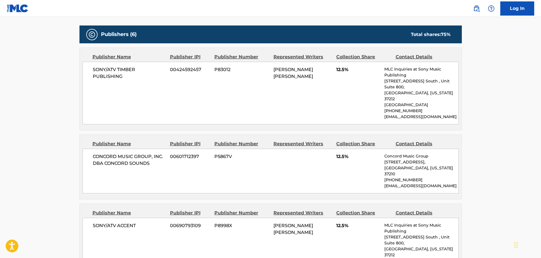
scroll to position [287, 0]
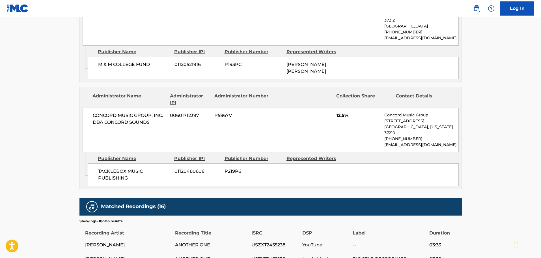
scroll to position [825, 0]
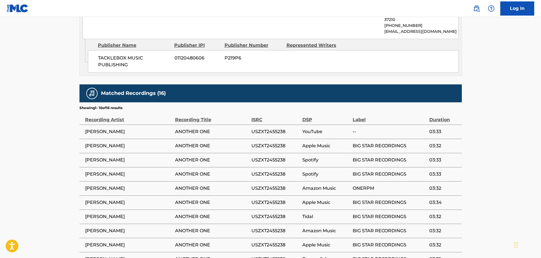
click at [274, 128] on span "USZXT2455238" at bounding box center [276, 131] width 48 height 7
copy span "USZXT2455238"
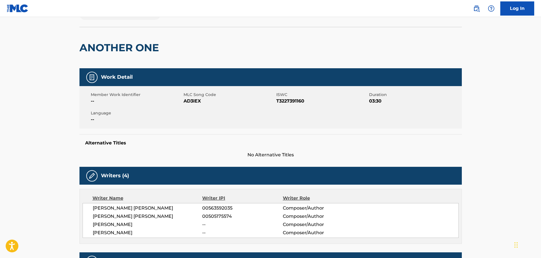
scroll to position [0, 0]
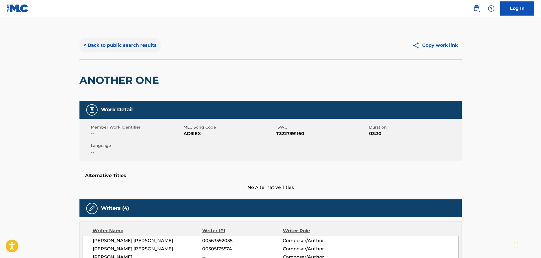
click at [142, 46] on button "< Back to public search results" at bounding box center [120, 45] width 81 height 14
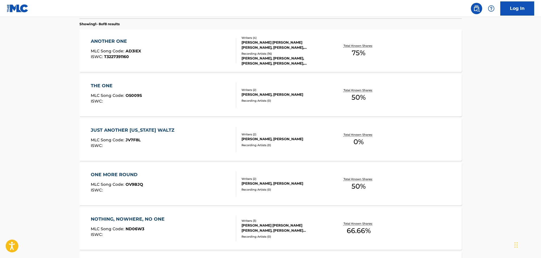
scroll to position [95, 0]
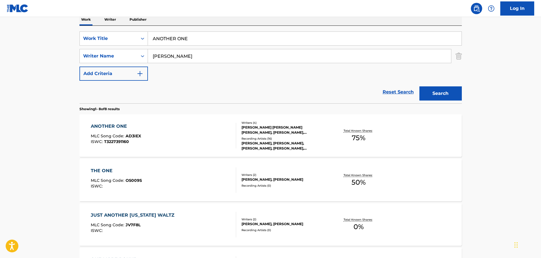
drag, startPoint x: 208, startPoint y: 40, endPoint x: 159, endPoint y: 40, distance: 48.4
click at [159, 40] on input "ANOTHER ONE" at bounding box center [305, 39] width 314 height 14
type input "A"
type input "NOWHERE TO RIDE"
drag, startPoint x: 208, startPoint y: 50, endPoint x: 139, endPoint y: 55, distance: 69.2
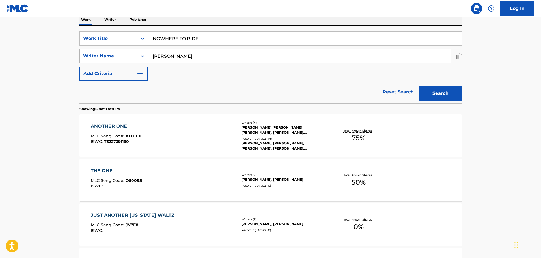
click at [139, 55] on div "SearchWithCriteria6821f2c0-3b41-47f4-a4cd-4205e5055aca Writer Name [PERSON_NAME]" at bounding box center [271, 56] width 383 height 14
paste input "[PERSON_NAME]"
type input "[PERSON_NAME]"
click at [446, 93] on button "Search" at bounding box center [441, 93] width 42 height 14
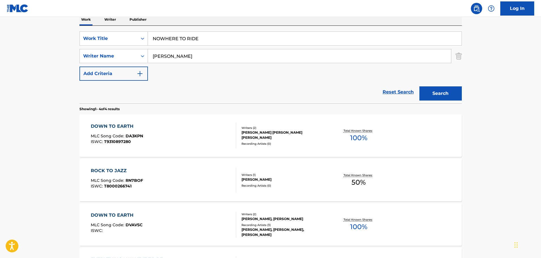
drag, startPoint x: 235, startPoint y: 35, endPoint x: 206, endPoint y: 8, distance: 39.8
click at [204, 9] on div "Log In The MLC Public Work Search The accuracy and completeness of The MLC's da…" at bounding box center [270, 125] width 541 height 441
drag, startPoint x: 238, startPoint y: 39, endPoint x: 92, endPoint y: 29, distance: 146.0
click at [92, 29] on div "SearchWithCriteriaca95b01d-212a-413c-a624-62d9c4be1e9b Work Title NOWHERE TO RI…" at bounding box center [271, 65] width 383 height 78
type input "TWO OF US"
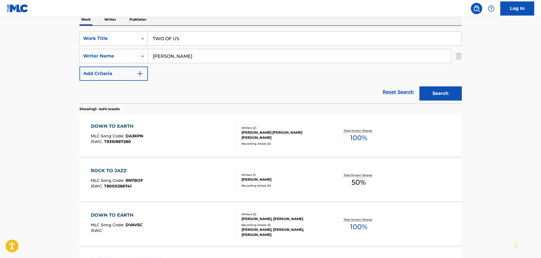
drag, startPoint x: 178, startPoint y: 62, endPoint x: 136, endPoint y: 49, distance: 44.4
click at [136, 49] on div "SearchWithCriteriaca95b01d-212a-413c-a624-62d9c4be1e9b Work Title TWO OF US Sea…" at bounding box center [271, 55] width 383 height 49
type input "[PERSON_NAME]"
click at [420, 86] on button "Search" at bounding box center [441, 93] width 42 height 14
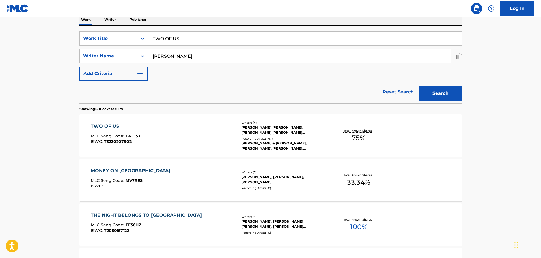
scroll to position [123, 0]
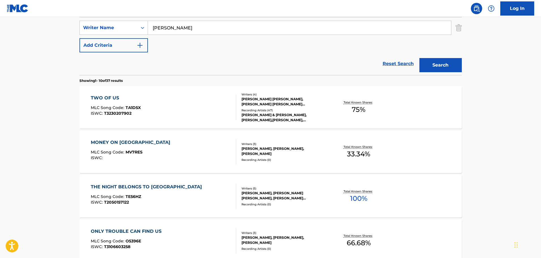
click at [183, 103] on div "TWO OF US MLC Song Code : TA1D5X ISWC : T3230207902" at bounding box center [163, 107] width 145 height 25
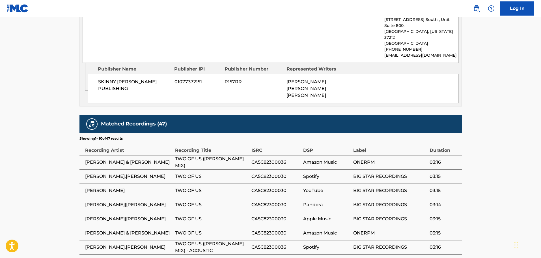
scroll to position [762, 0]
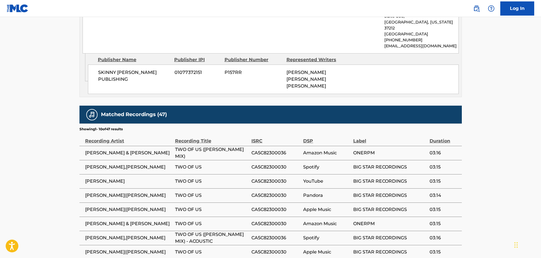
click at [272, 164] on span "CA5C82300030" at bounding box center [276, 167] width 49 height 7
copy span "CA5C82300030"
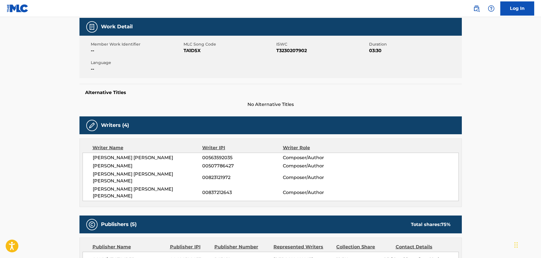
scroll to position [0, 0]
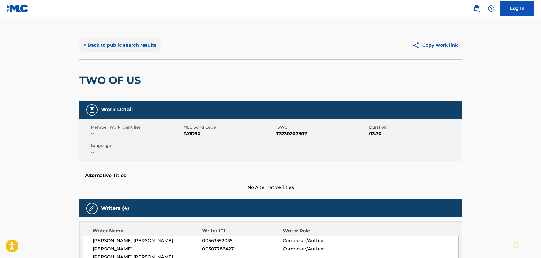
click at [131, 45] on button "< Back to public search results" at bounding box center [120, 45] width 81 height 14
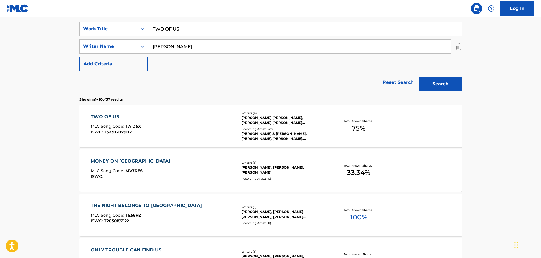
scroll to position [66, 0]
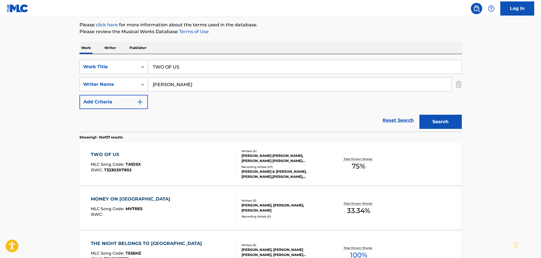
drag, startPoint x: 202, startPoint y: 66, endPoint x: 56, endPoint y: 63, distance: 146.0
type input "YOUR GIRL"
click at [420, 115] on button "Search" at bounding box center [441, 122] width 42 height 14
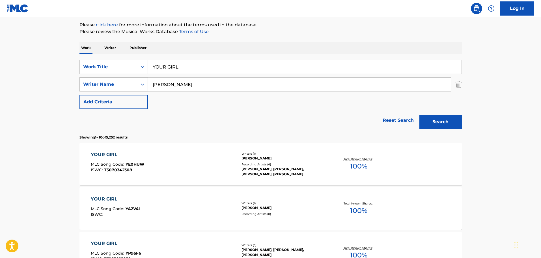
drag, startPoint x: 199, startPoint y: 87, endPoint x: 136, endPoint y: 85, distance: 63.1
click at [136, 85] on div "SearchWithCriteria6821f2c0-3b41-47f4-a4cd-4205e5055aca Writer Name [PERSON_NAME]" at bounding box center [271, 84] width 383 height 14
type input "[PERSON_NAME]"
click at [420, 115] on button "Search" at bounding box center [441, 122] width 42 height 14
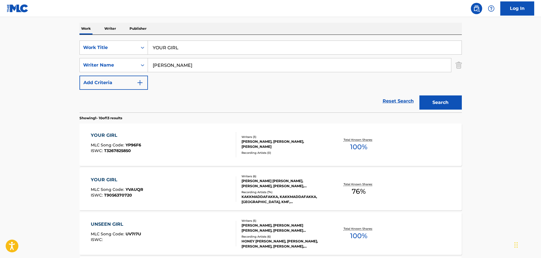
scroll to position [95, 0]
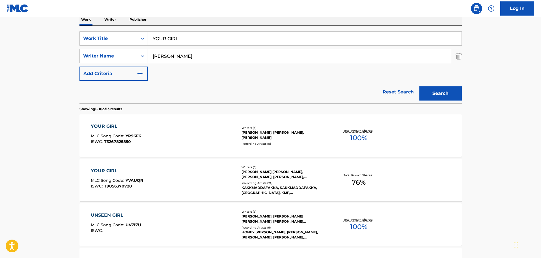
click at [165, 132] on div "YOUR GIRL MLC Song Code : YP96F6 ISWC : T3267825850" at bounding box center [163, 135] width 145 height 25
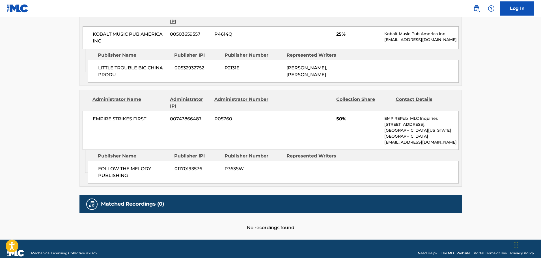
scroll to position [365, 0]
